Goal: Task Accomplishment & Management: Complete application form

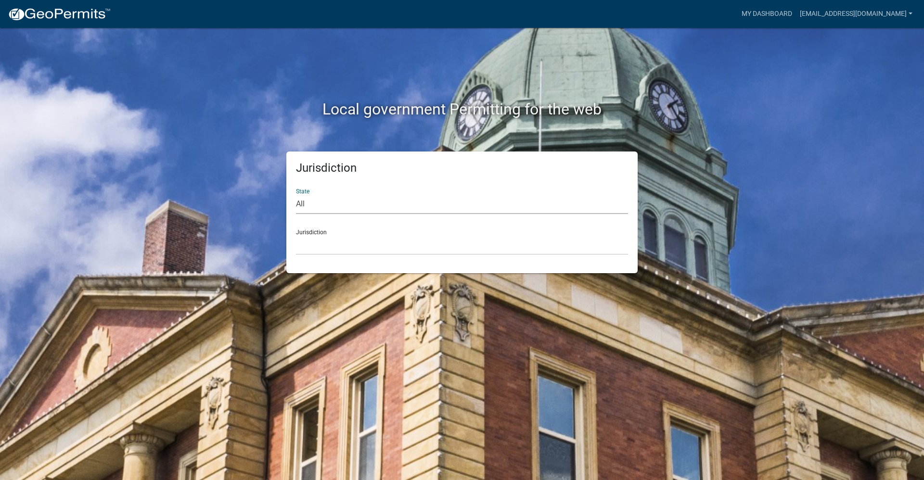
click at [332, 203] on select "All [US_STATE] [US_STATE] [US_STATE] [US_STATE] [US_STATE] [US_STATE] [US_STATE…" at bounding box center [462, 204] width 332 height 20
select select "[US_STATE]"
click at [296, 194] on select "All [US_STATE] [US_STATE] [US_STATE] [US_STATE] [US_STATE] [US_STATE] [US_STATE…" at bounding box center [462, 204] width 332 height 20
click at [355, 245] on select "[GEOGRAPHIC_DATA], [US_STATE] [GEOGRAPHIC_DATA], [US_STATE] [GEOGRAPHIC_DATA], …" at bounding box center [462, 245] width 332 height 20
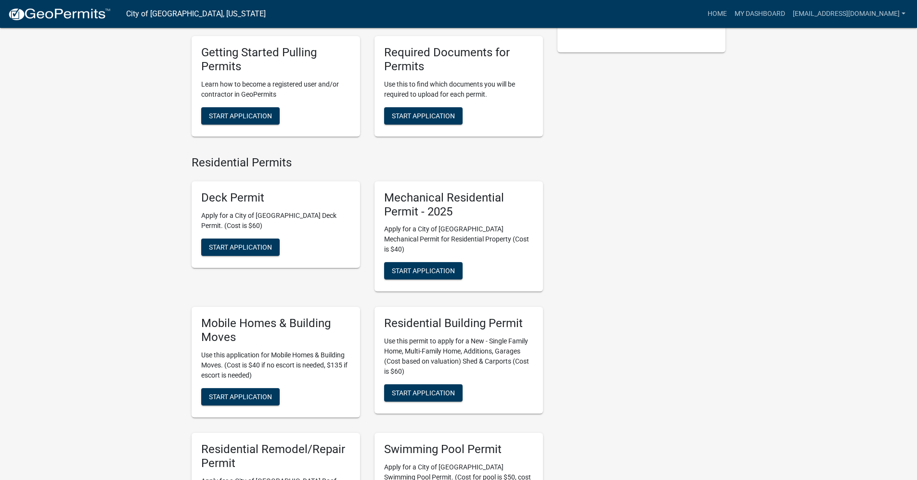
scroll to position [289, 0]
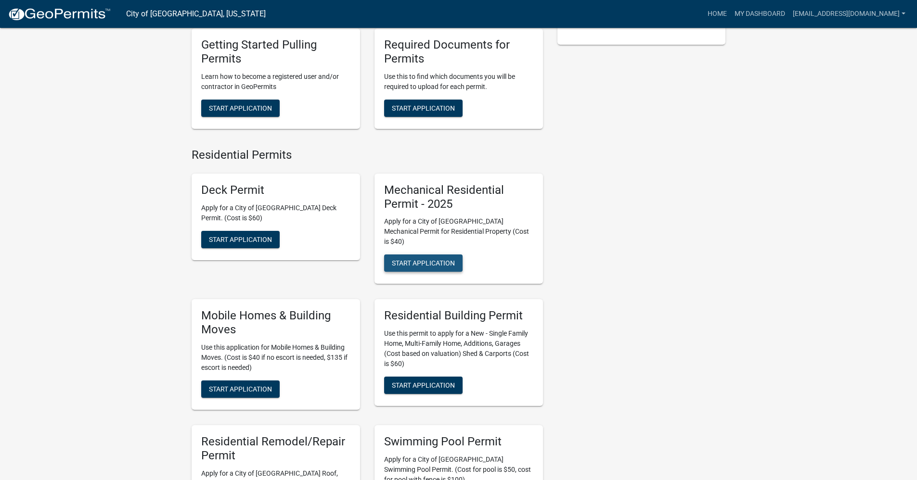
click at [431, 259] on span "Start Application" at bounding box center [423, 263] width 63 height 8
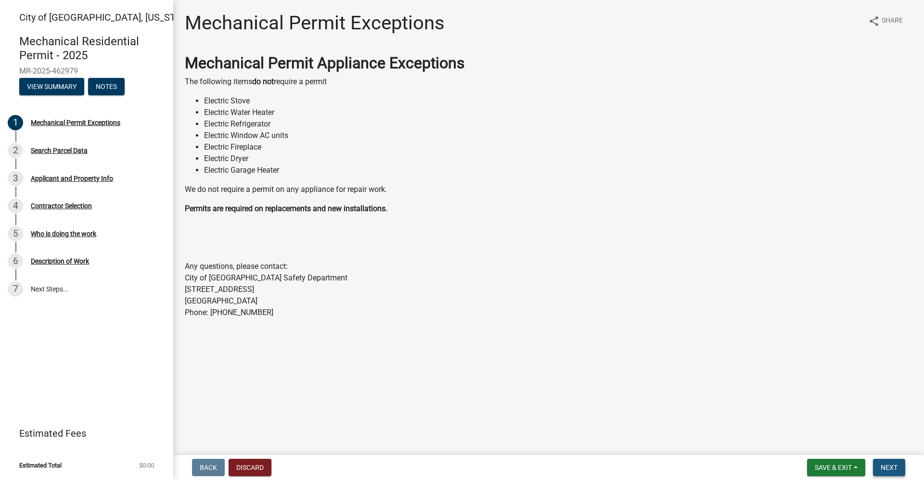
click at [880, 466] on button "Next" at bounding box center [889, 467] width 32 height 17
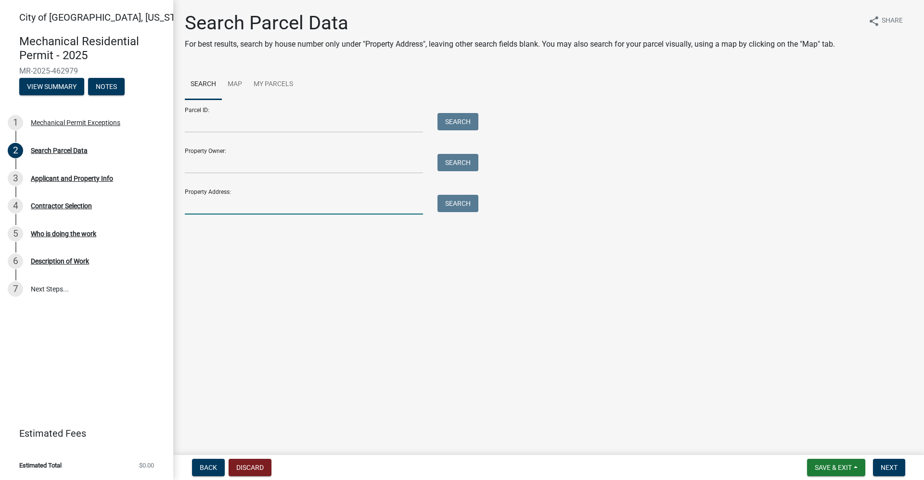
click at [216, 213] on input "Property Address:" at bounding box center [304, 205] width 238 height 20
type input "[STREET_ADDRESS]"
click at [445, 204] on button "Search" at bounding box center [457, 203] width 41 height 17
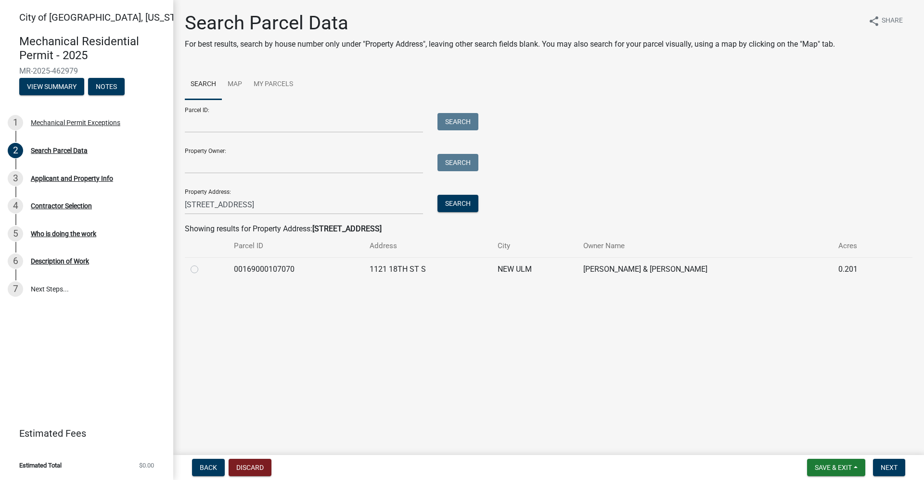
click at [202, 264] on label at bounding box center [202, 264] width 0 height 0
click at [202, 269] on input "radio" at bounding box center [205, 267] width 6 height 6
radio input "true"
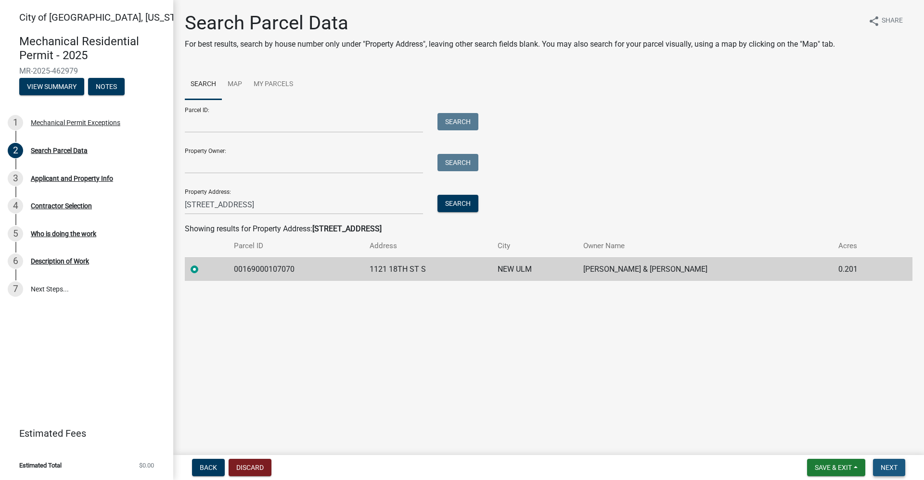
click at [895, 468] on span "Next" at bounding box center [889, 468] width 17 height 8
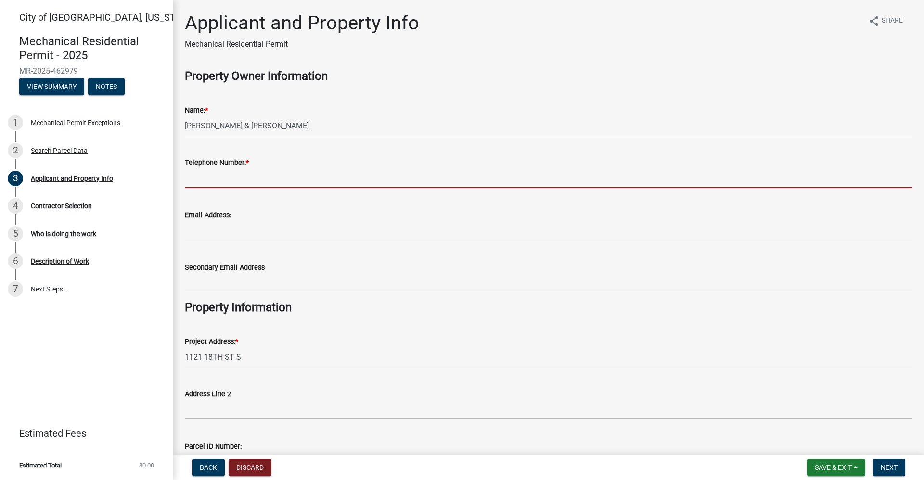
click at [259, 176] on input "Telephone Number: *" at bounding box center [549, 178] width 728 height 20
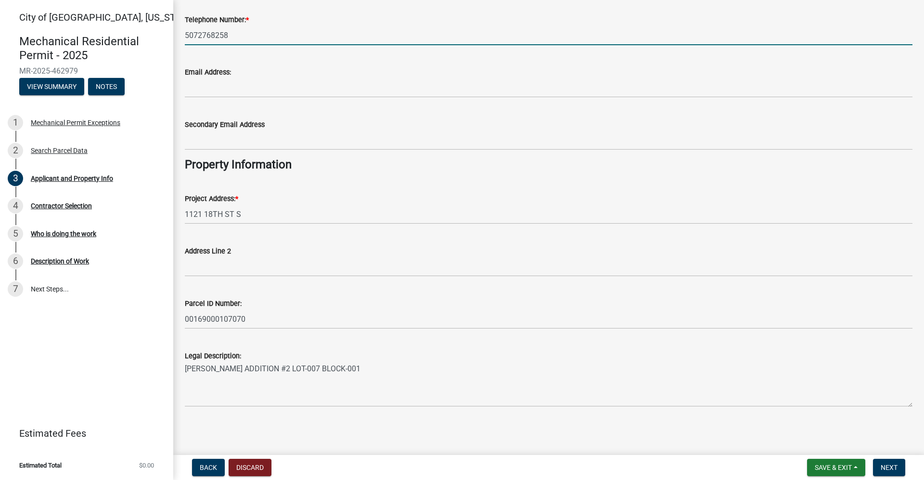
scroll to position [144, 0]
type input "5072768258"
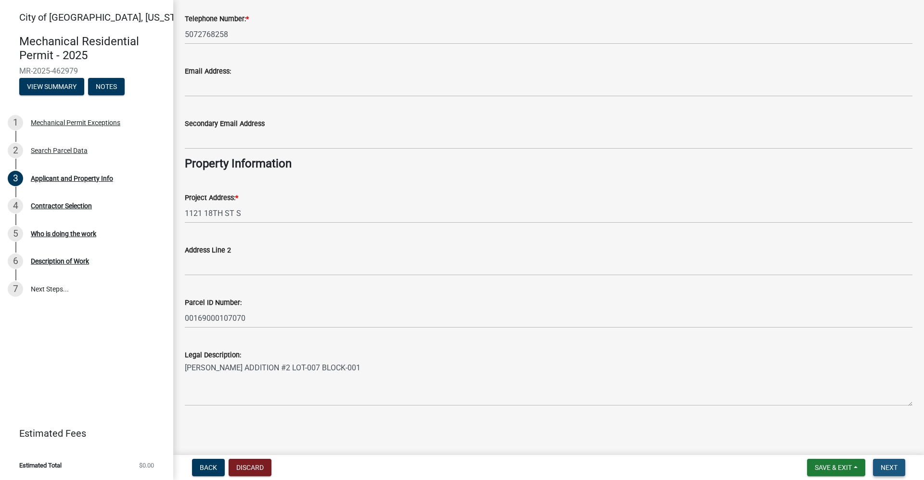
click at [884, 471] on span "Next" at bounding box center [889, 468] width 17 height 8
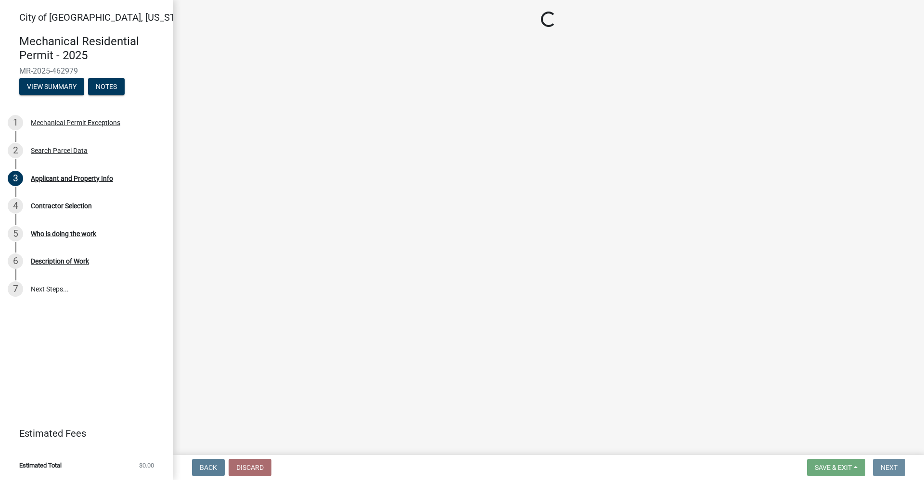
scroll to position [0, 0]
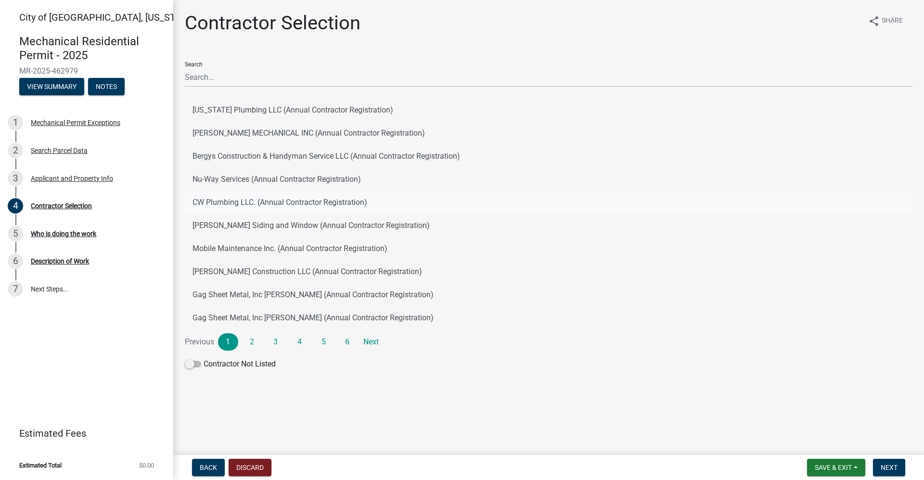
click at [264, 202] on button "CW Plumbing LLC. (Annual Contractor Registration)" at bounding box center [549, 202] width 728 height 23
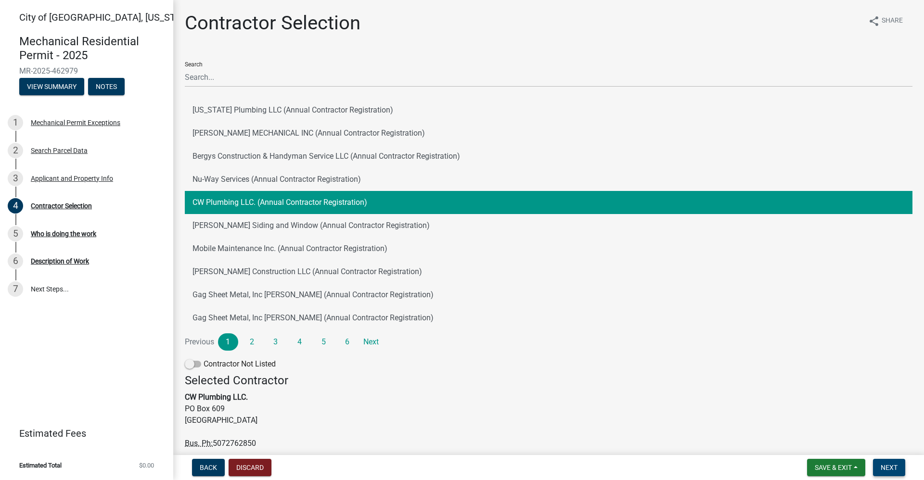
click at [899, 466] on button "Next" at bounding box center [889, 467] width 32 height 17
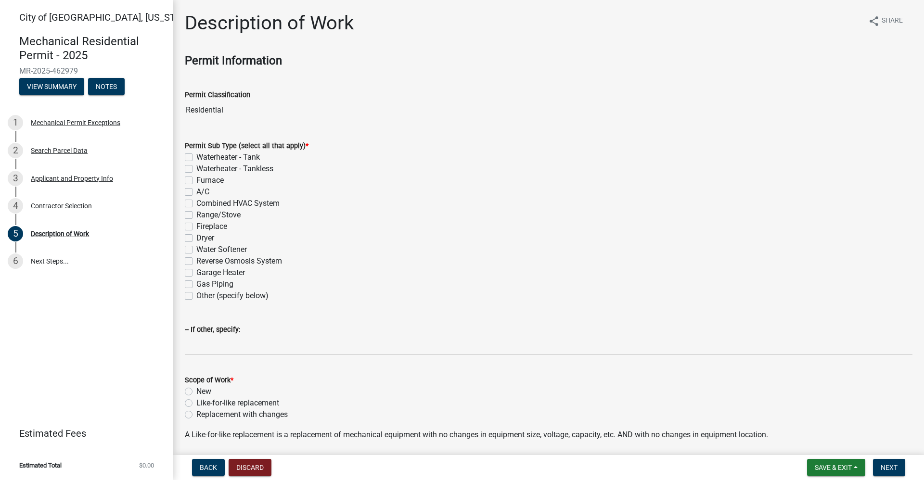
click at [196, 155] on label "Waterheater - Tank" at bounding box center [228, 158] width 64 height 12
click at [196, 155] on input "Waterheater - Tank" at bounding box center [199, 155] width 6 height 6
checkbox input "true"
checkbox input "false"
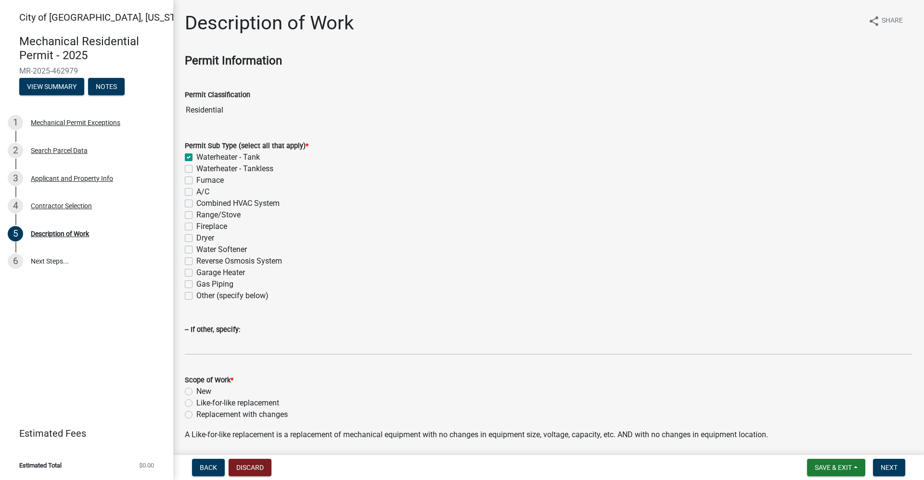
checkbox input "false"
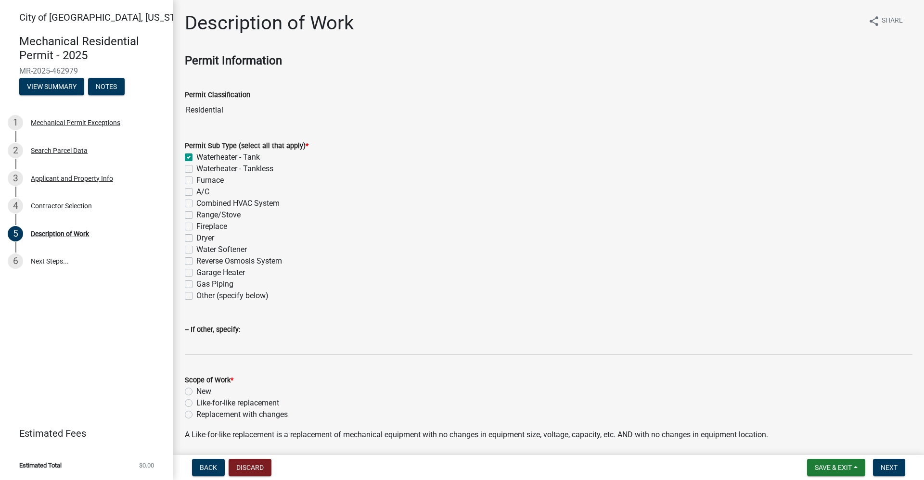
checkbox input "false"
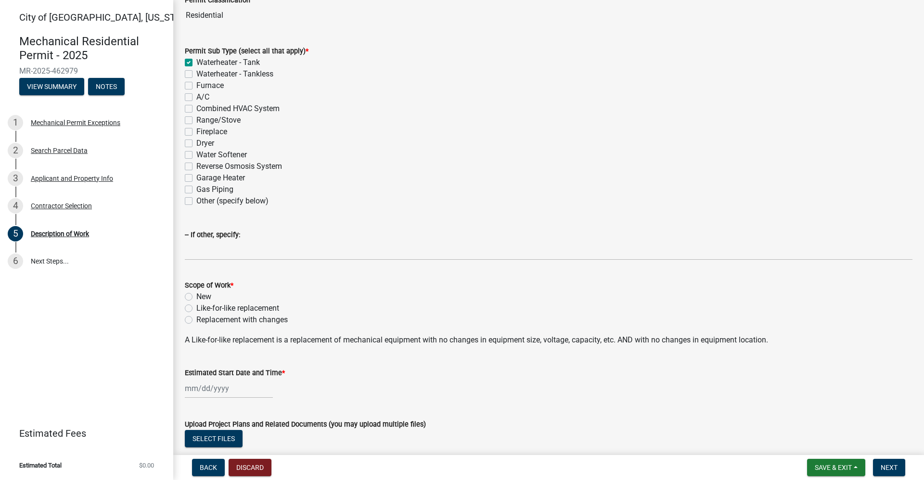
scroll to position [96, 0]
click at [196, 307] on label "Like-for-like replacement" at bounding box center [237, 307] width 83 height 12
click at [196, 307] on input "Like-for-like replacement" at bounding box center [199, 304] width 6 height 6
radio input "true"
click at [226, 395] on div at bounding box center [229, 387] width 88 height 20
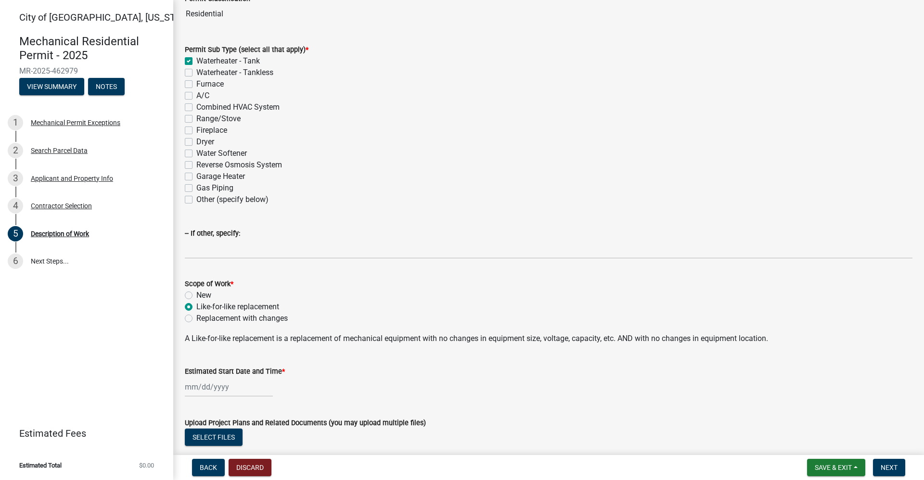
select select "8"
select select "2025"
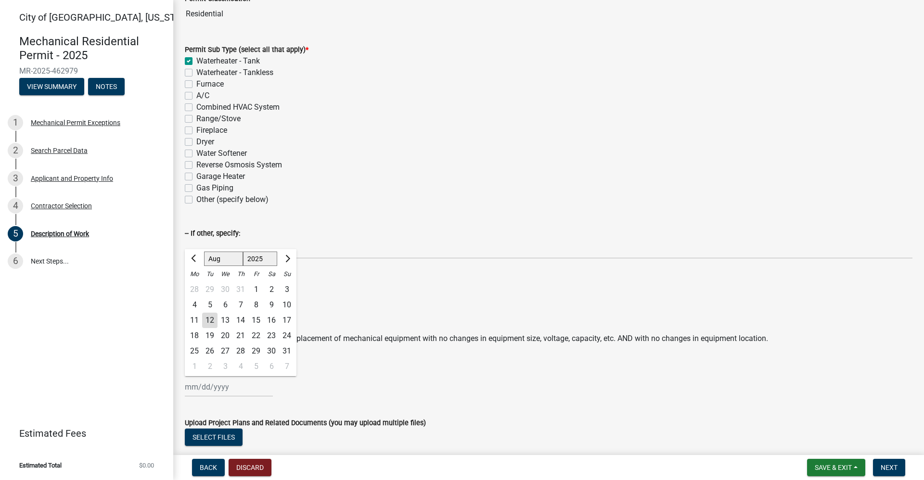
click at [213, 318] on div "12" at bounding box center [209, 320] width 15 height 15
type input "[DATE]"
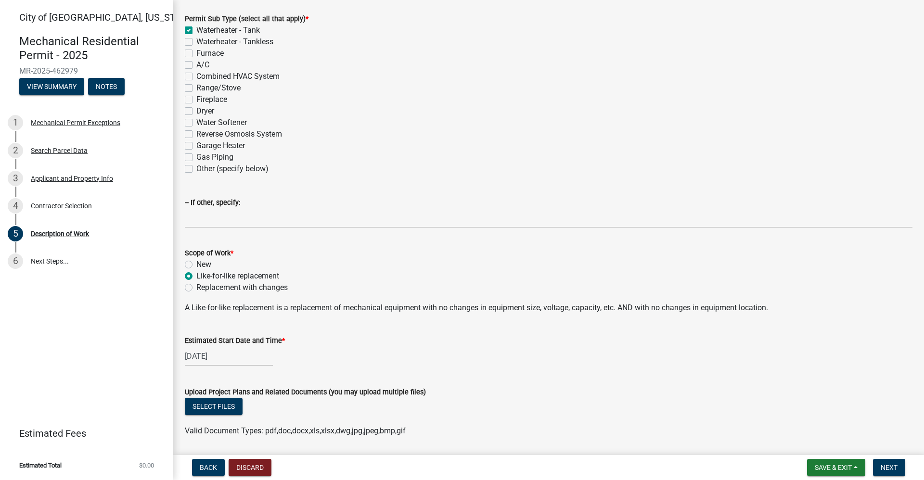
scroll to position [159, 0]
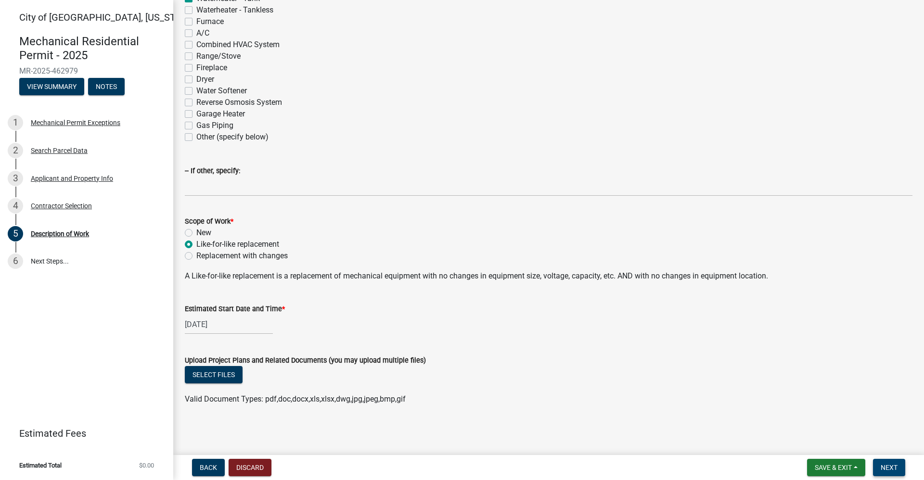
click at [885, 464] on span "Next" at bounding box center [889, 468] width 17 height 8
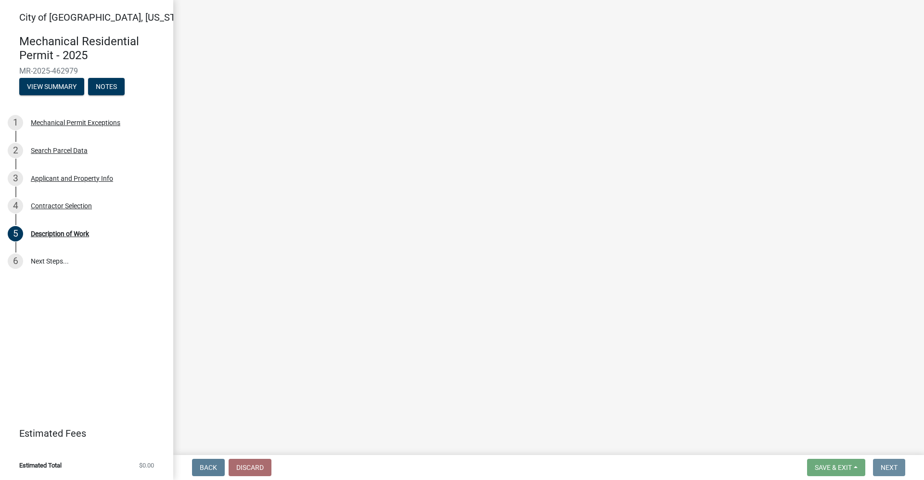
scroll to position [0, 0]
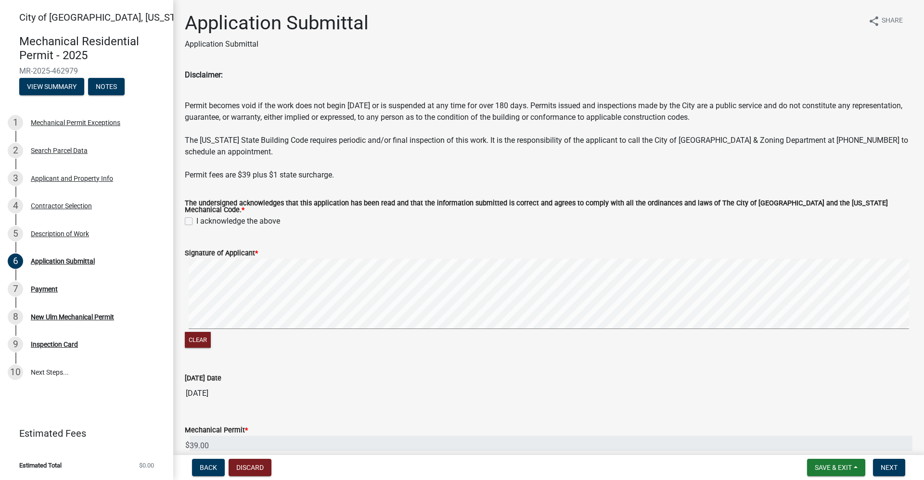
click at [196, 217] on label "I acknowledge the above" at bounding box center [238, 222] width 84 height 12
click at [196, 217] on input "I acknowledge the above" at bounding box center [199, 219] width 6 height 6
checkbox input "true"
click at [784, 327] on signature-pad at bounding box center [549, 295] width 728 height 73
click at [880, 466] on button "Next" at bounding box center [889, 467] width 32 height 17
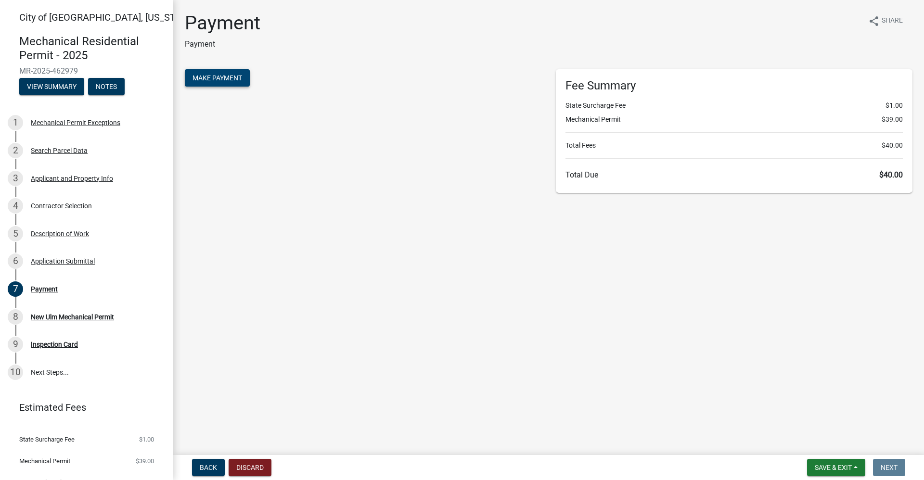
click at [236, 78] on span "Make Payment" at bounding box center [217, 78] width 50 height 8
